Goal: Information Seeking & Learning: Check status

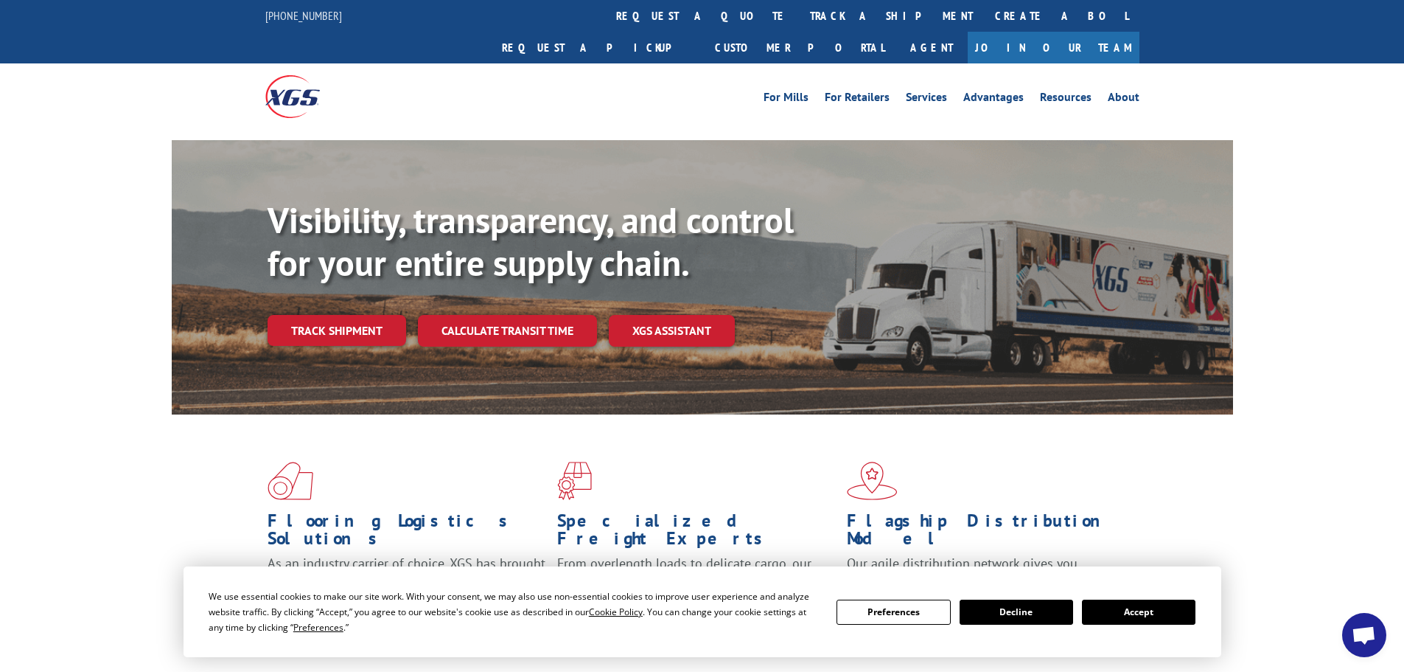
click at [1146, 617] on button "Accept" at bounding box center [1139, 611] width 114 height 25
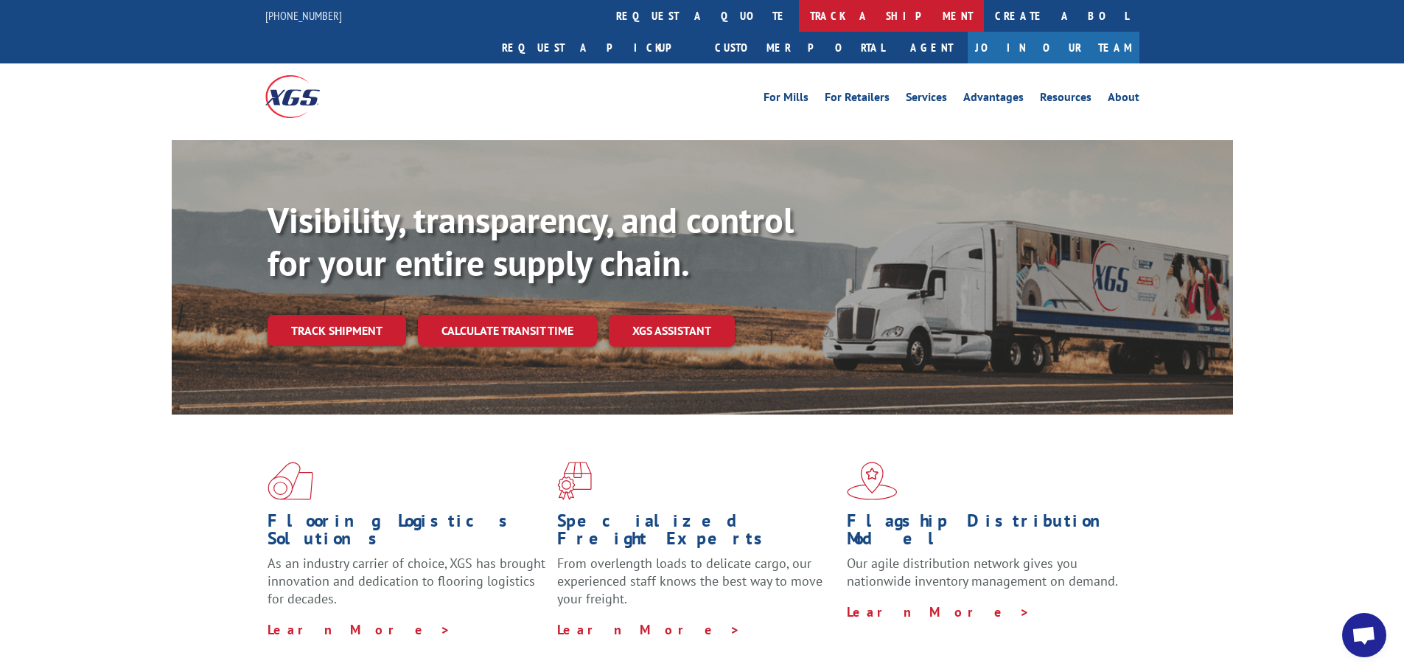
click at [799, 8] on link "track a shipment" at bounding box center [891, 16] width 185 height 32
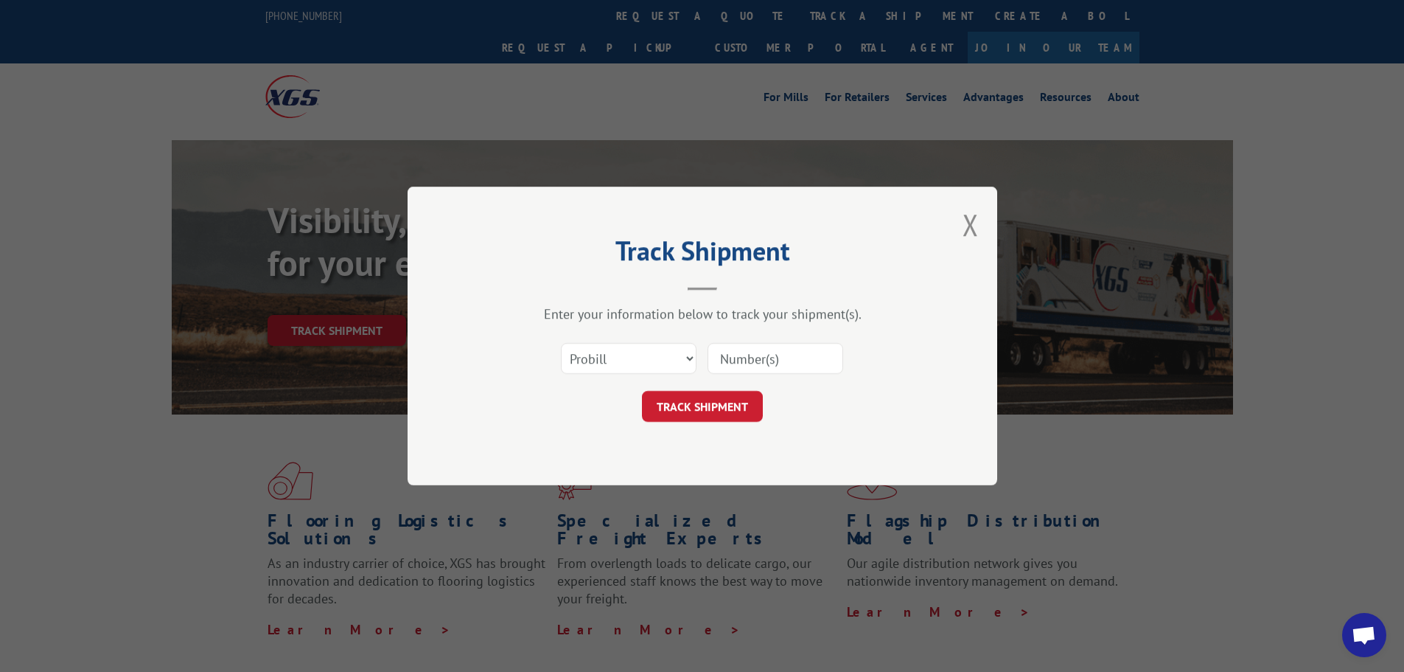
click at [773, 365] on input at bounding box center [776, 358] width 136 height 31
paste input "4089002"
type input "4089002"
click button "TRACK SHIPMENT" at bounding box center [702, 406] width 121 height 31
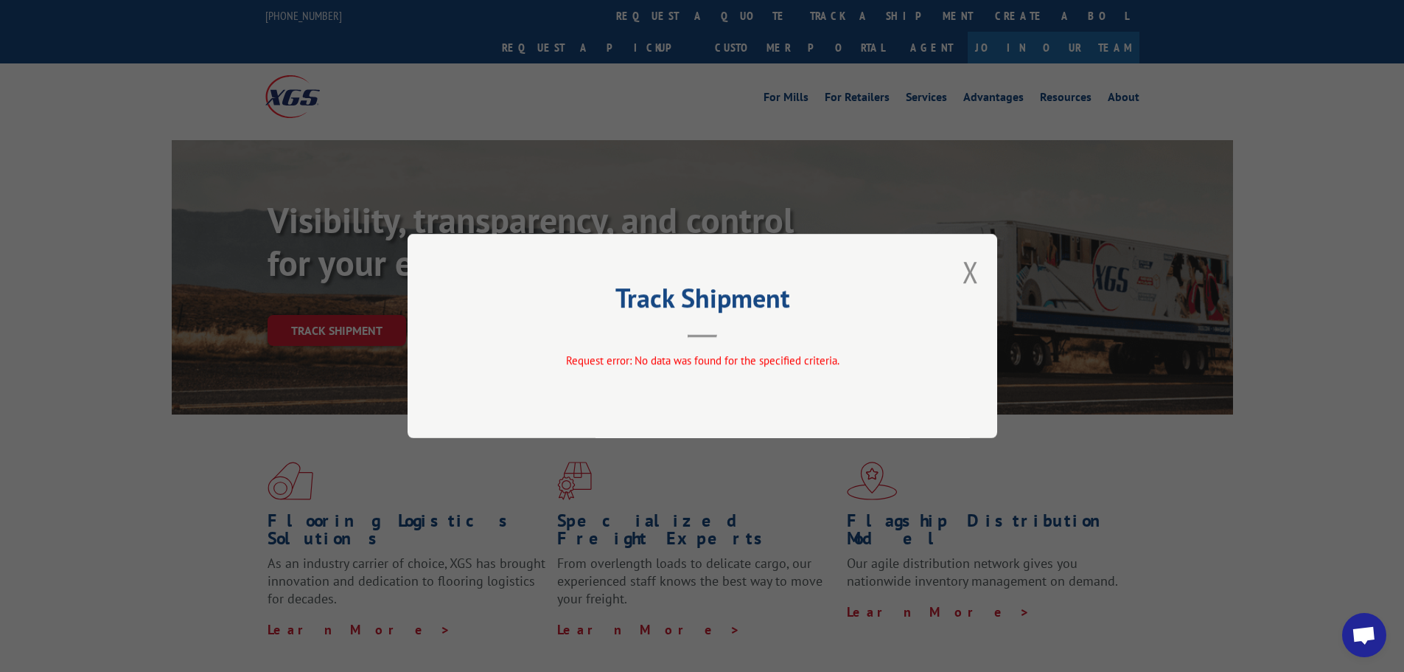
click at [967, 272] on button "Close modal" at bounding box center [971, 271] width 16 height 39
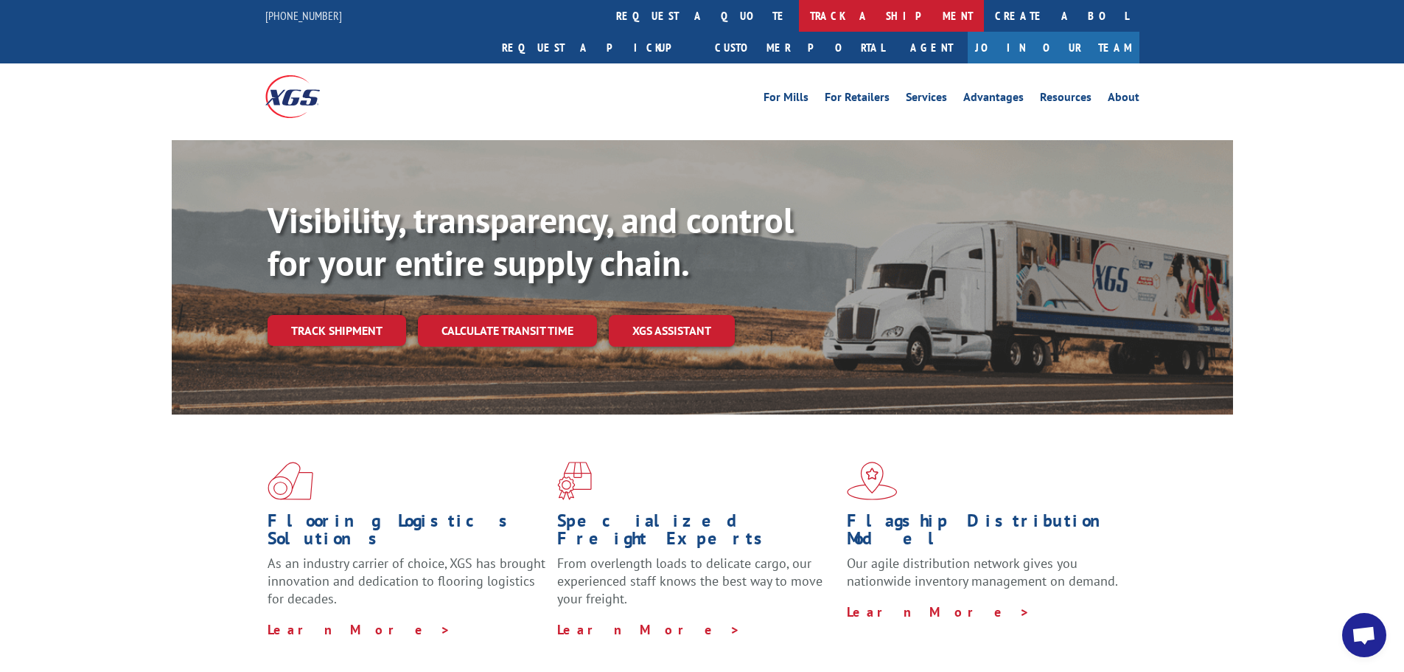
click at [799, 16] on link "track a shipment" at bounding box center [891, 16] width 185 height 32
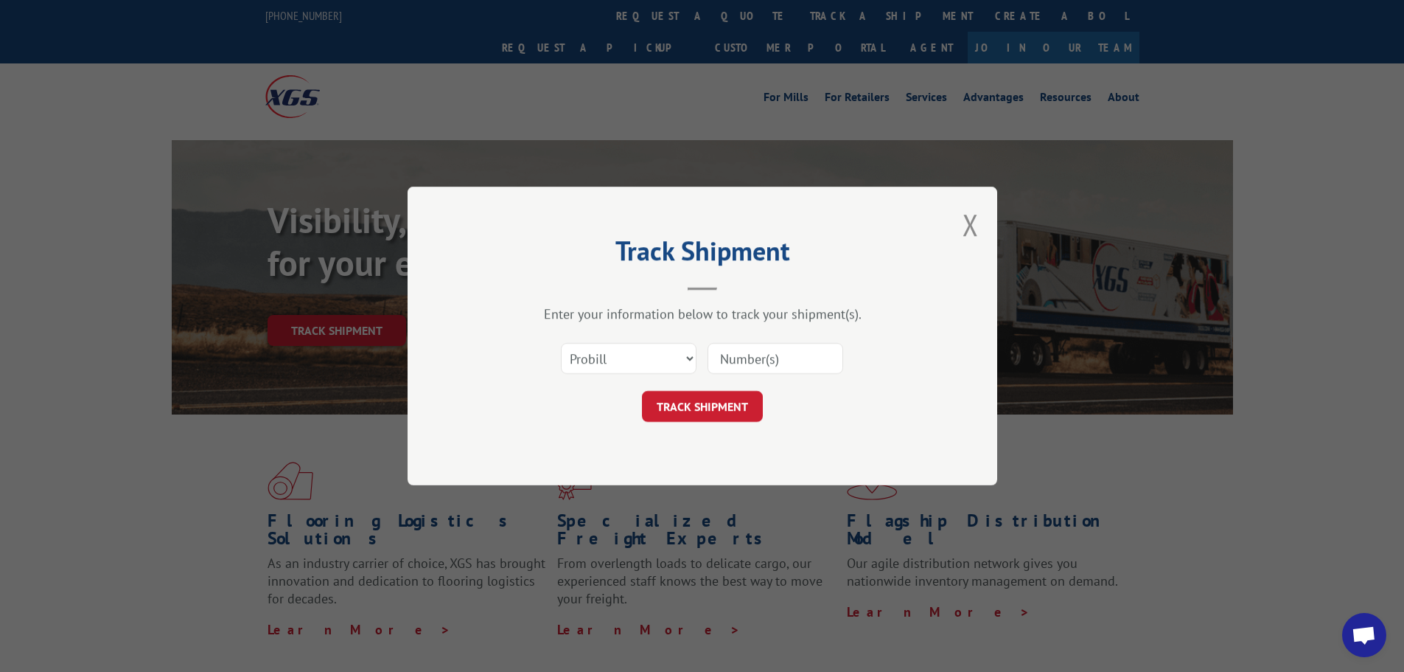
click at [759, 362] on input at bounding box center [776, 358] width 136 height 31
paste input "16912908"
type input "16912908"
click at [713, 400] on button "TRACK SHIPMENT" at bounding box center [702, 406] width 121 height 31
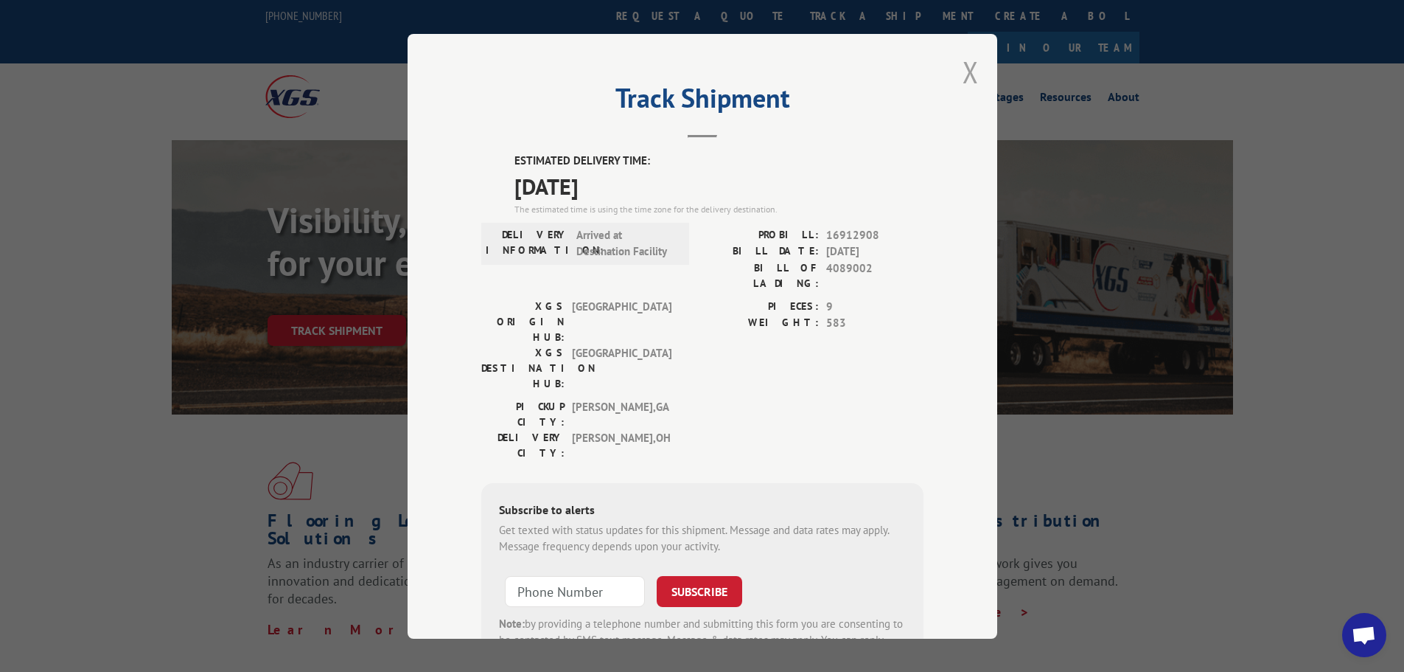
click at [967, 68] on button "Close modal" at bounding box center [971, 71] width 16 height 39
